Goal: Transaction & Acquisition: Purchase product/service

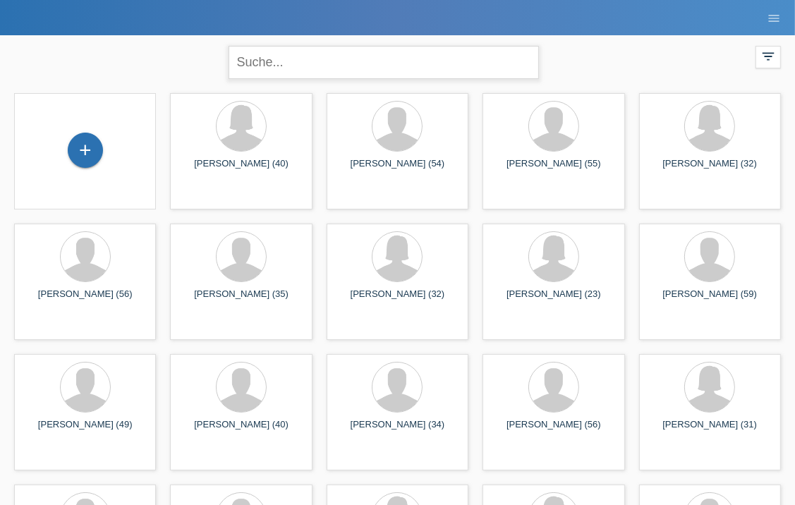
click at [350, 57] on input "text" at bounding box center [383, 62] width 310 height 33
type input "bashirov"
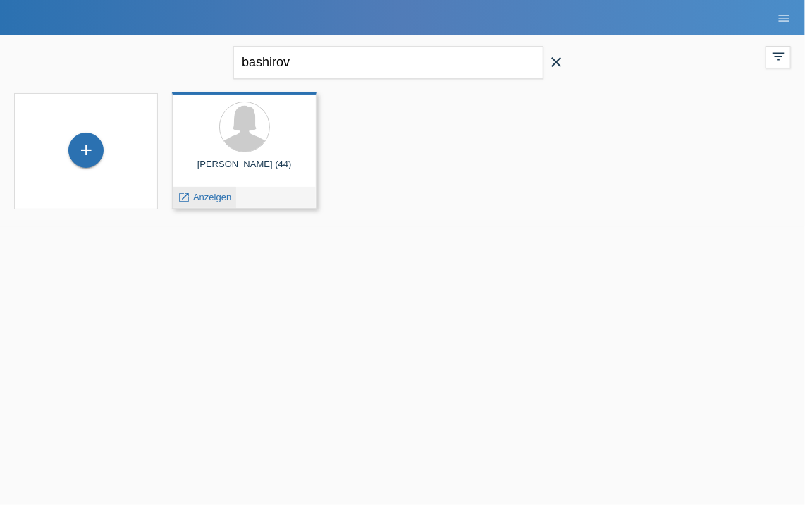
click at [215, 197] on span "Anzeigen" at bounding box center [212, 197] width 38 height 11
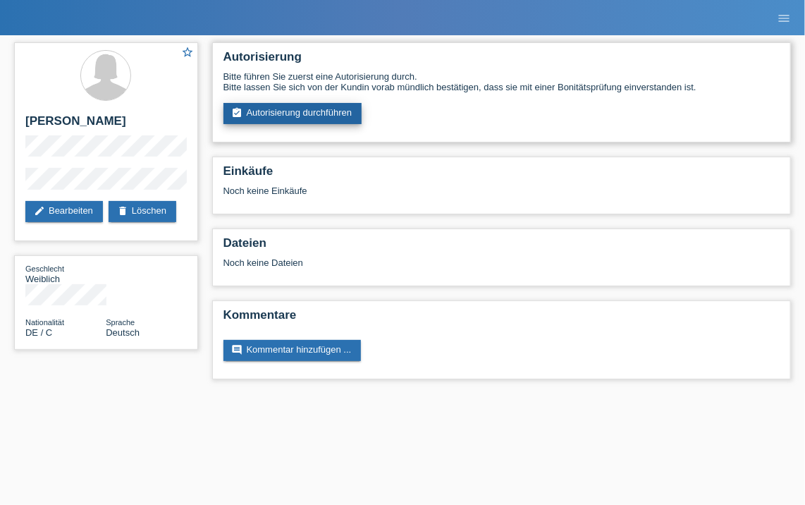
click at [338, 110] on link "assignment_turned_in Autorisierung durchführen" at bounding box center [292, 113] width 139 height 21
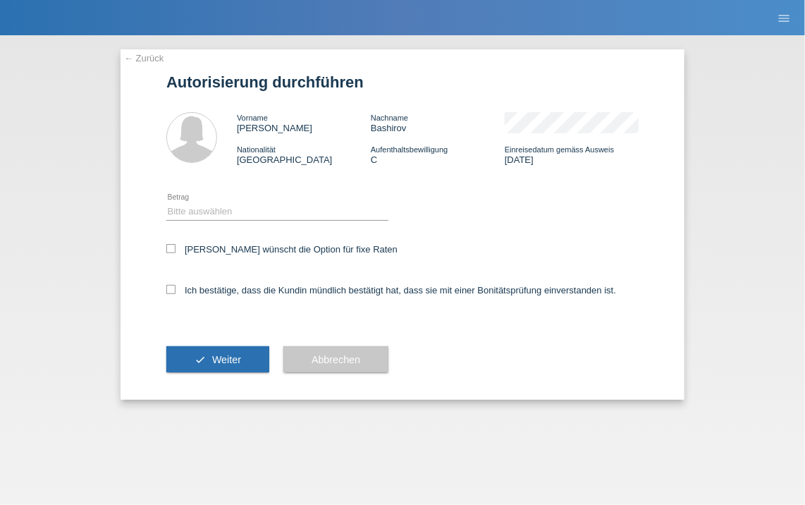
drag, startPoint x: 172, startPoint y: 245, endPoint x: 178, endPoint y: 240, distance: 7.5
click at [173, 245] on icon at bounding box center [170, 248] width 9 height 9
click at [173, 245] on input "[PERSON_NAME] wünscht die Option für fixe Raten" at bounding box center [170, 248] width 9 height 9
checkbox input "true"
click at [208, 216] on select "Bitte auswählen CHF 1.00 - CHF 499.00 CHF 500.00 - CHF 1'999.00 CHF 2'000.00 - …" at bounding box center [277, 210] width 222 height 17
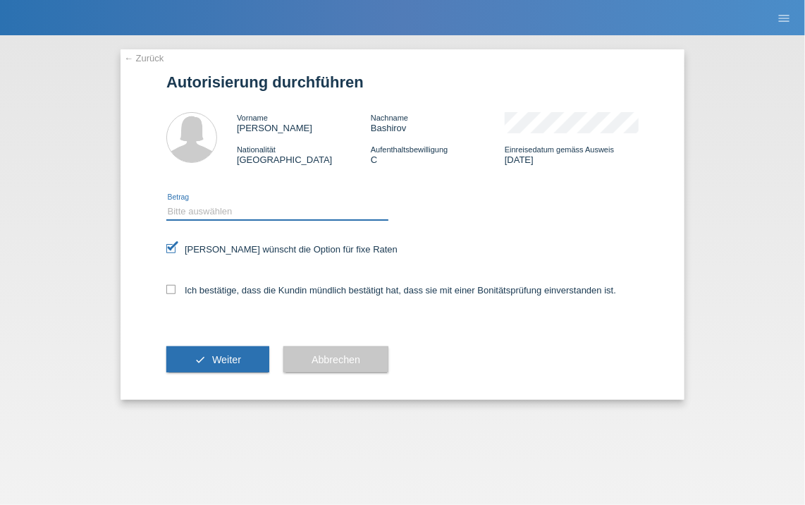
select select "3"
click at [166, 203] on select "Bitte auswählen CHF 1.00 - CHF 499.00 CHF 500.00 - CHF 1'999.00 CHF 2'000.00 - …" at bounding box center [277, 210] width 222 height 17
click at [171, 295] on label "Ich bestätige, dass die Kundin mündlich bestätigt hat, dass sie mit einer Bonit…" at bounding box center [391, 290] width 450 height 11
click at [171, 294] on input "Ich bestätige, dass die Kundin mündlich bestätigt hat, dass sie mit einer Bonit…" at bounding box center [170, 289] width 9 height 9
checkbox input "true"
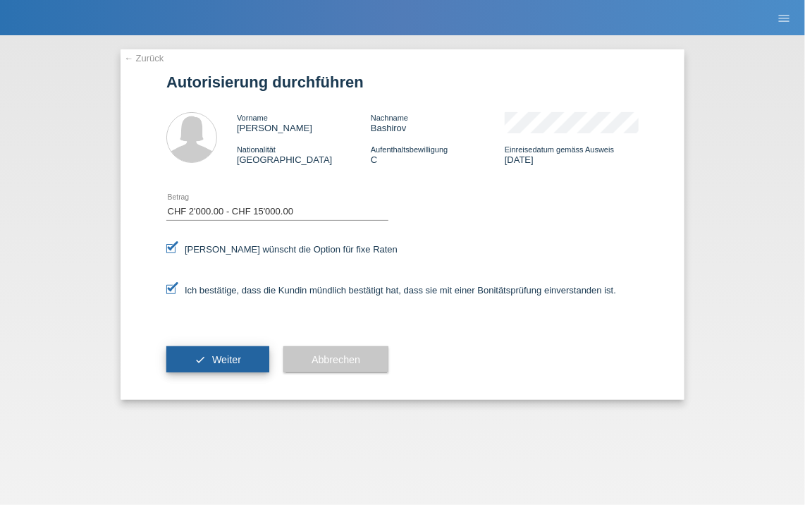
click at [180, 360] on button "check Weiter" at bounding box center [217, 359] width 103 height 27
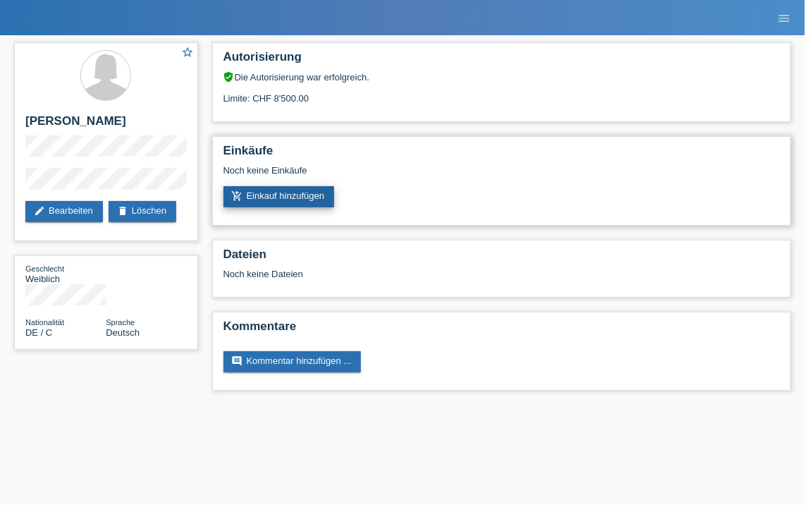
click at [279, 199] on link "add_shopping_cart Einkauf hinzufügen" at bounding box center [278, 196] width 111 height 21
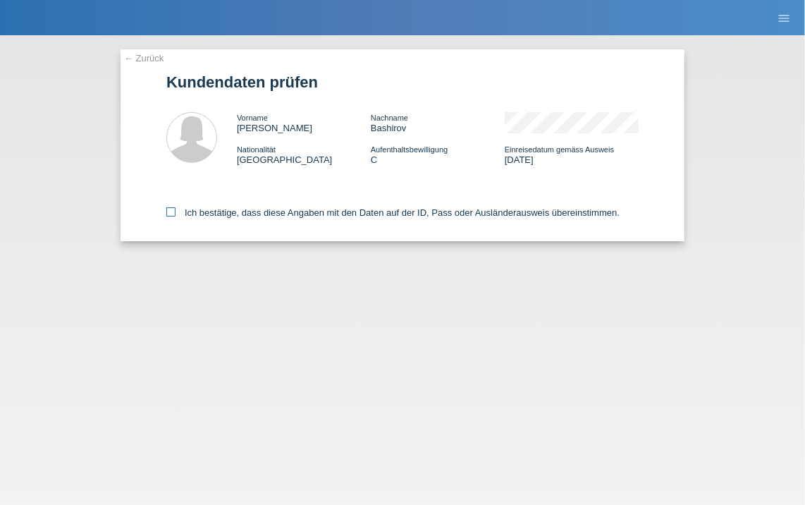
click at [172, 216] on icon at bounding box center [170, 211] width 9 height 9
click at [172, 216] on input "Ich bestätige, dass diese Angaben mit den Daten auf der ID, Pass oder Ausländer…" at bounding box center [170, 211] width 9 height 9
checkbox input "true"
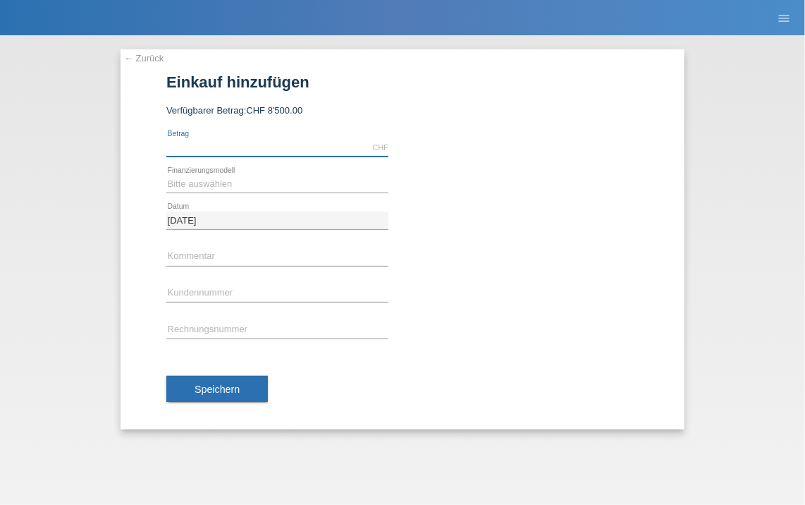
click at [257, 139] on input "text" at bounding box center [277, 148] width 222 height 18
type input "3399.05"
click at [209, 188] on select "Bitte auswählen Fixe Raten Kauf auf Rechnung mit Teilzahlungsoption" at bounding box center [277, 184] width 222 height 17
select select "77"
click at [166, 176] on select "Bitte auswählen Fixe Raten Kauf auf Rechnung mit Teilzahlungsoption" at bounding box center [277, 184] width 222 height 17
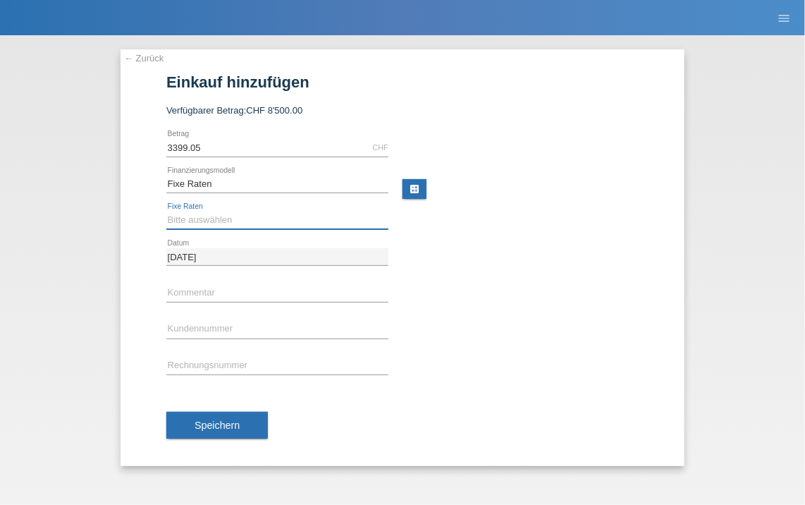
click at [233, 215] on select "Bitte auswählen 4 Raten 5 Raten 6 Raten 7 Raten 8 Raten 9 Raten 10 Raten 11 Rat…" at bounding box center [277, 220] width 222 height 17
select select "202"
click at [166, 212] on select "Bitte auswählen 4 Raten 5 Raten 6 Raten 7 Raten 8 Raten 9 Raten 10 Raten 11 Rat…" at bounding box center [277, 220] width 222 height 17
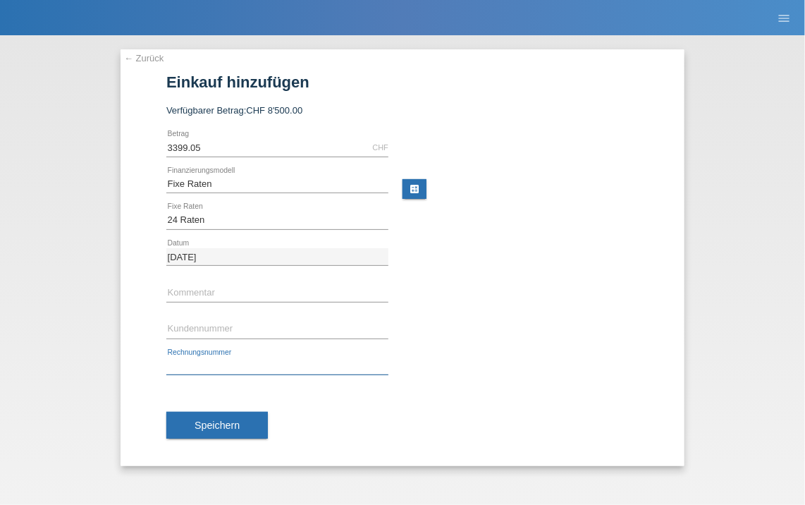
click at [204, 358] on input "text" at bounding box center [277, 366] width 222 height 18
drag, startPoint x: 164, startPoint y: 323, endPoint x: 176, endPoint y: 333, distance: 15.5
click at [165, 324] on div "← Zurück Einkauf hinzufügen Verfügbarer Betrag: CHF 8'500.00 3399.05 error" at bounding box center [403, 257] width 564 height 417
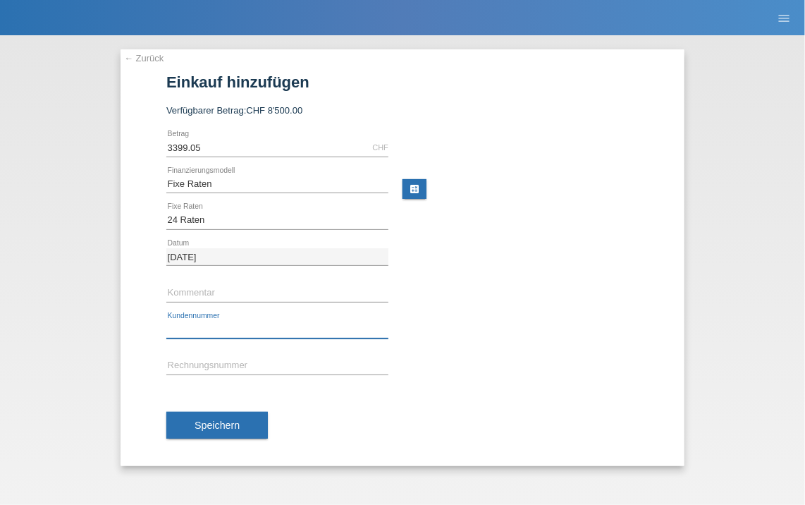
click at [179, 336] on input "text" at bounding box center [277, 330] width 222 height 18
click at [256, 335] on input "K422672" at bounding box center [277, 330] width 222 height 18
type input "K422672"
click at [246, 352] on div "error Rechnungsnummer" at bounding box center [277, 366] width 222 height 37
click at [205, 419] on span "Speichern" at bounding box center [217, 424] width 45 height 11
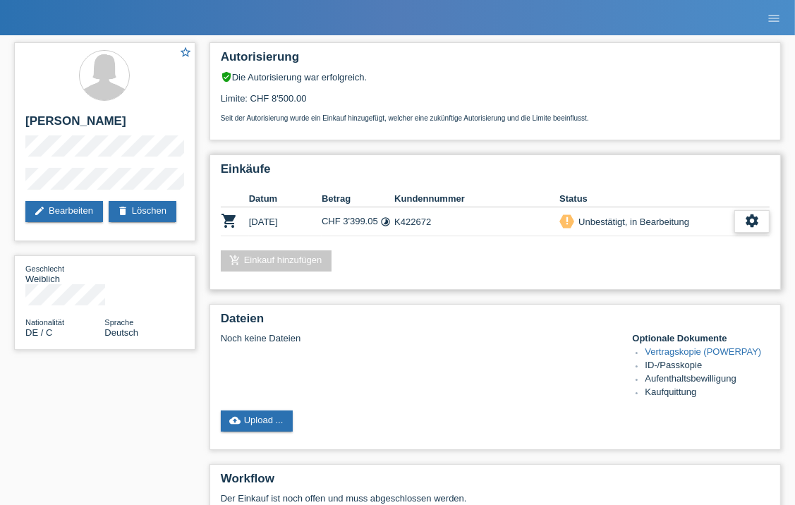
click at [748, 221] on icon "settings" at bounding box center [752, 221] width 16 height 16
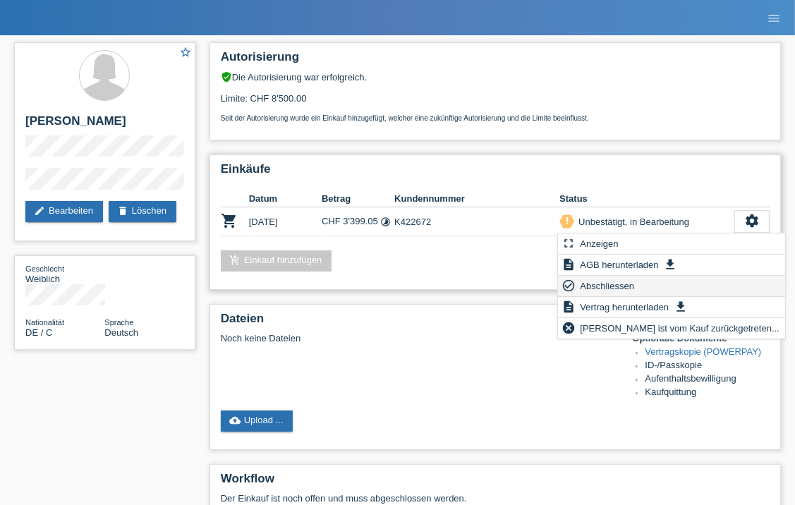
click at [647, 280] on div "check_circle_outline Abschliessen" at bounding box center [671, 286] width 227 height 21
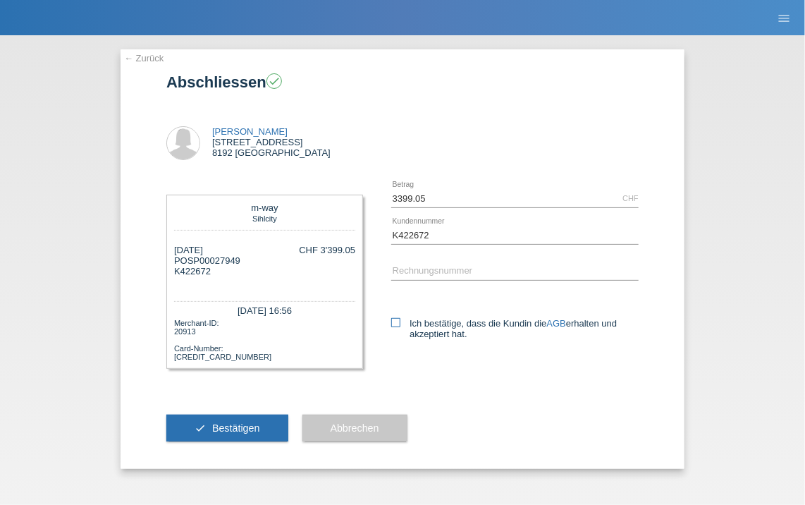
click at [398, 324] on icon at bounding box center [395, 322] width 9 height 9
click at [398, 324] on input "Ich bestätige, dass die Kundin die AGB erhalten und akzeptiert hat." at bounding box center [395, 322] width 9 height 9
checkbox input "true"
drag, startPoint x: 216, startPoint y: 441, endPoint x: 225, endPoint y: 431, distance: 13.5
click at [217, 439] on button "check Bestätigen" at bounding box center [227, 428] width 122 height 27
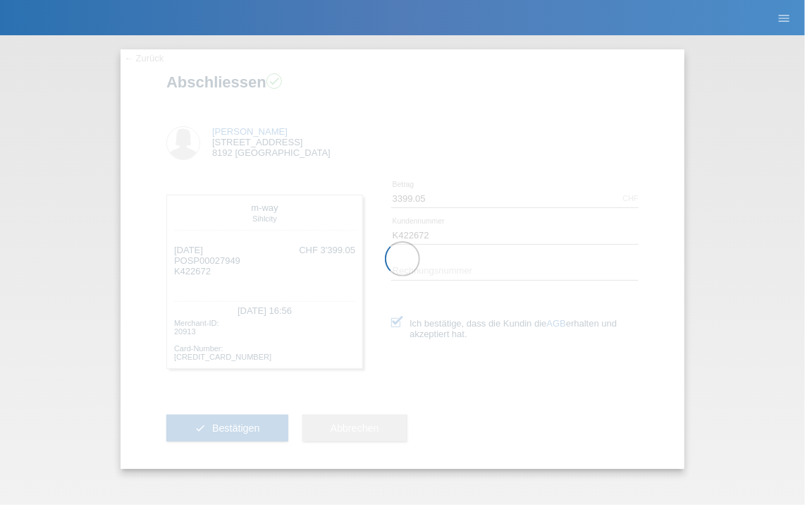
click at [225, 430] on div at bounding box center [403, 258] width 564 height 419
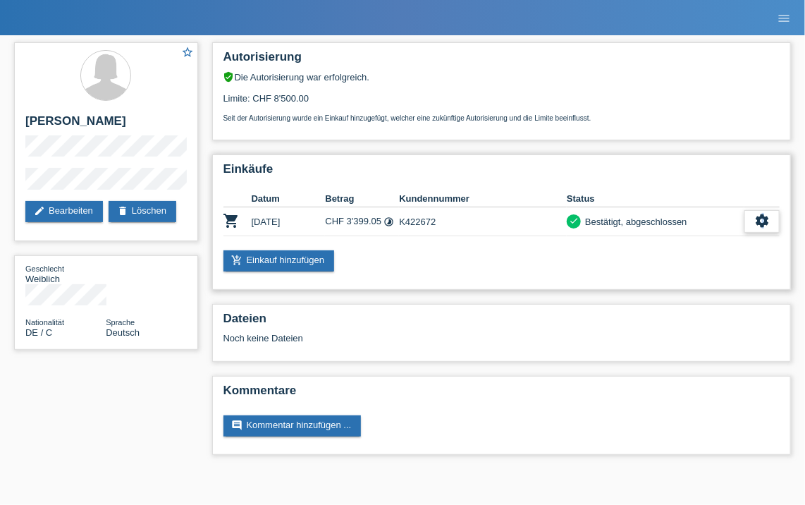
click at [761, 213] on icon "settings" at bounding box center [762, 221] width 16 height 16
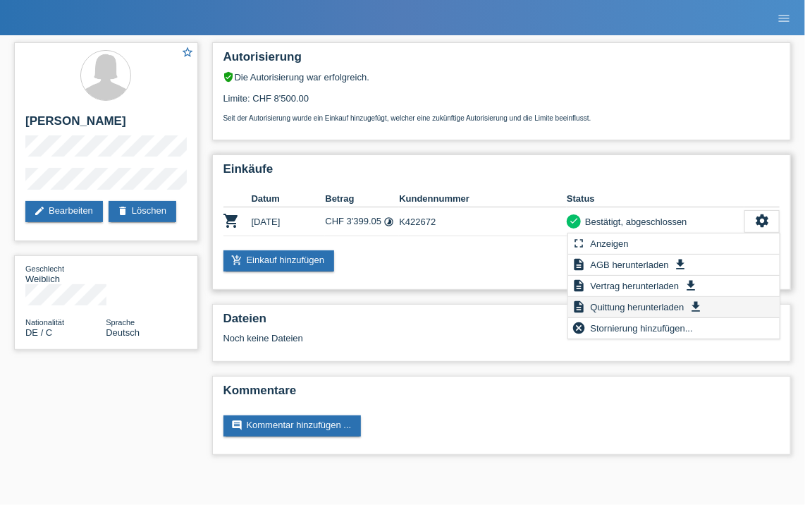
click at [633, 305] on span "Quittung herunterladen" at bounding box center [638, 306] width 98 height 17
